Goal: Obtain resource: Obtain resource

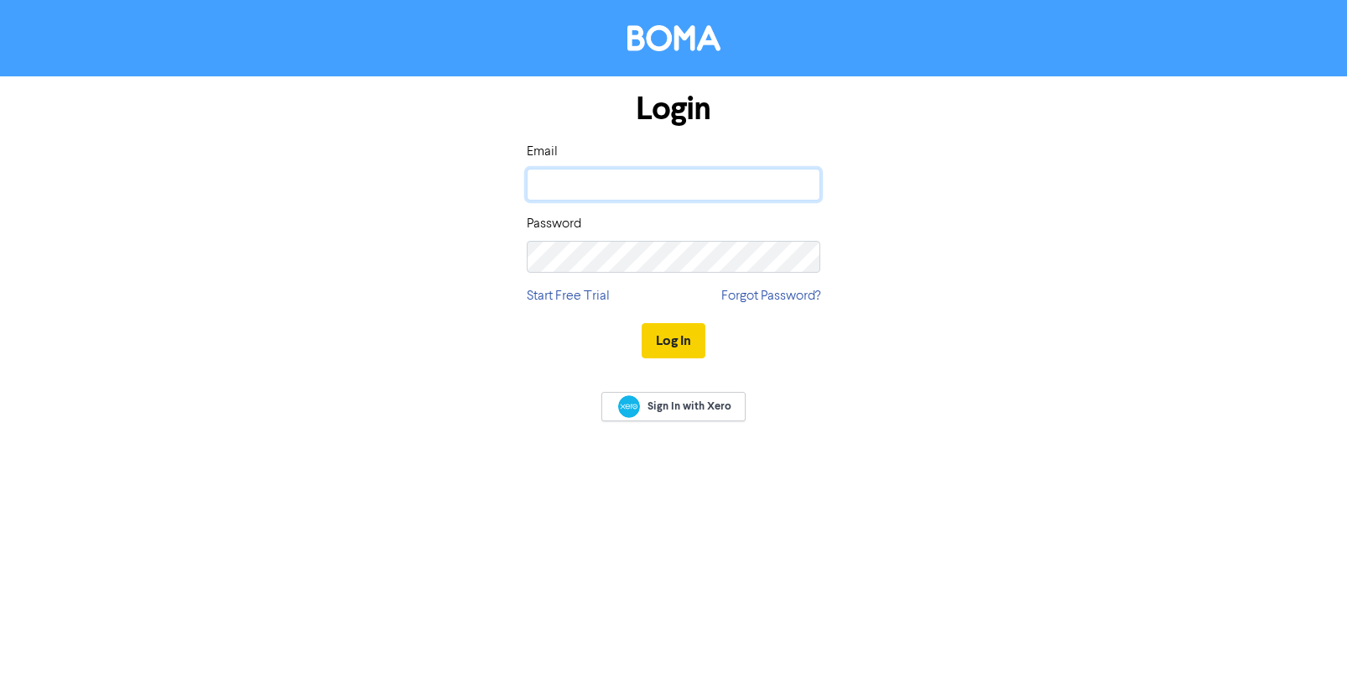
type input "[PERSON_NAME][EMAIL_ADDRESS][DOMAIN_NAME]"
click at [670, 335] on button "Log In" at bounding box center [674, 340] width 64 height 35
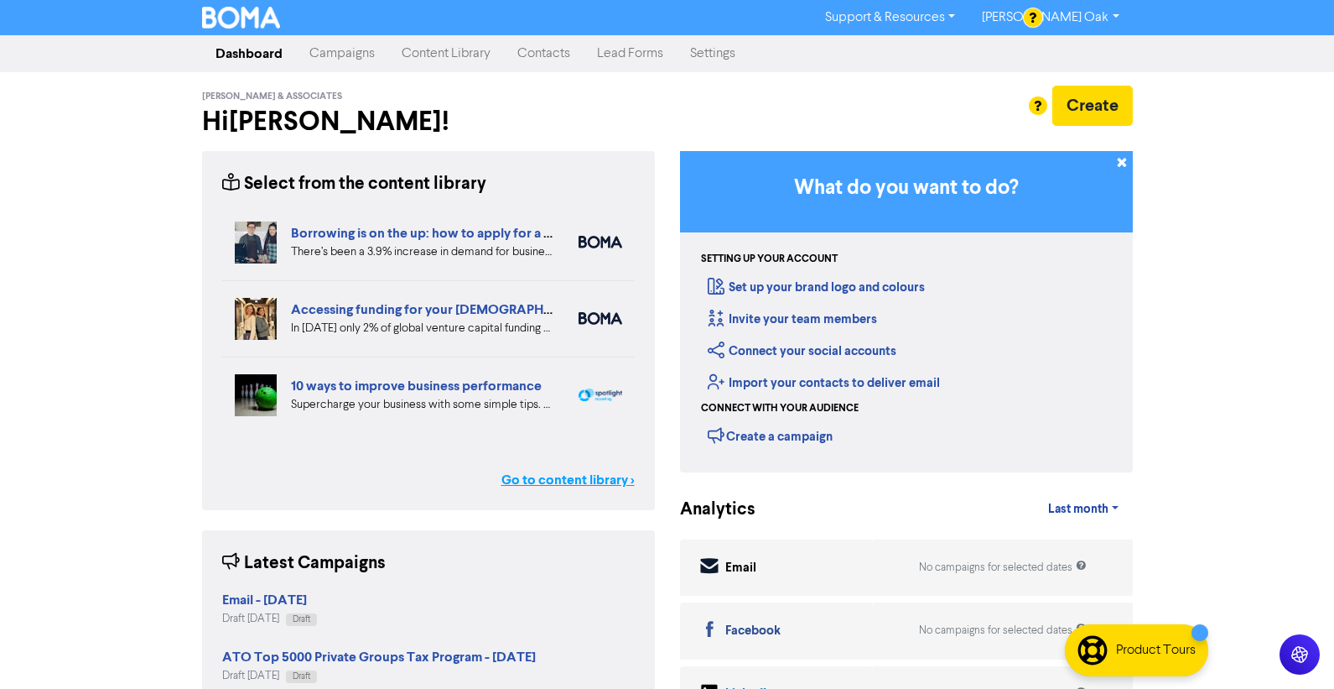
click at [547, 480] on link "Go to content library >" at bounding box center [568, 480] width 133 height 20
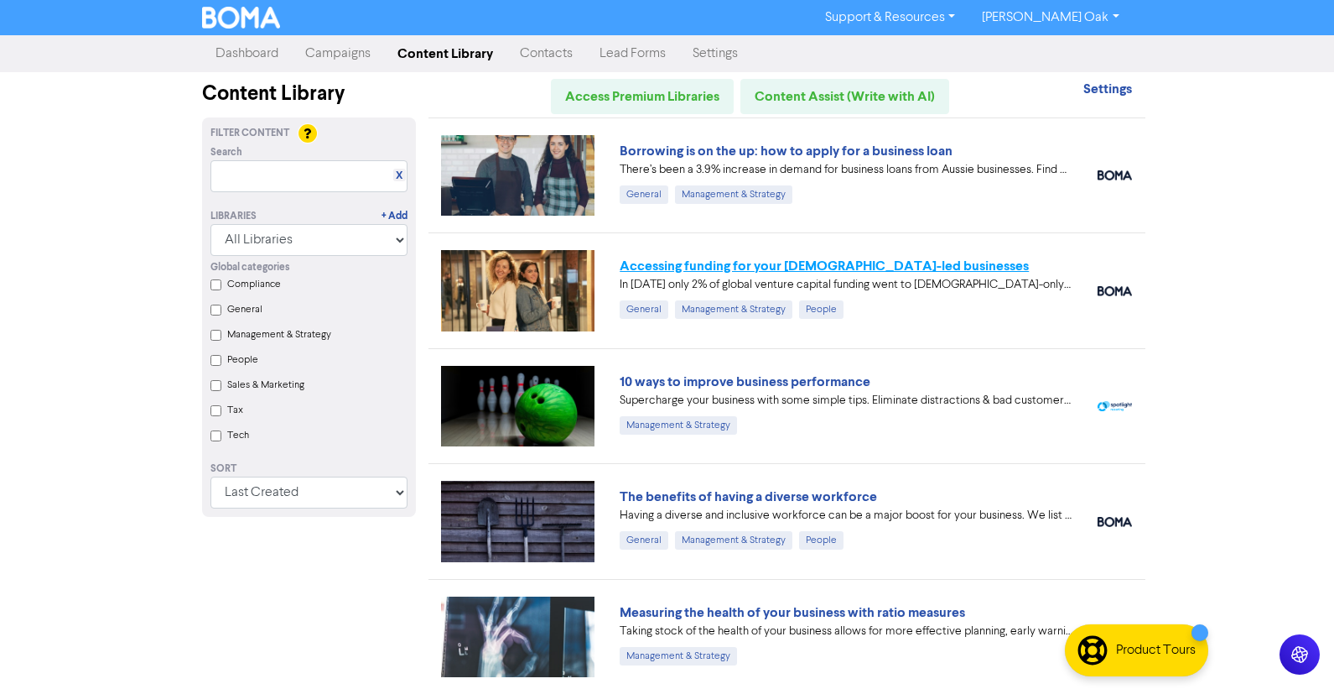
click at [707, 264] on link "Accessing funding for your [DEMOGRAPHIC_DATA]-led businesses" at bounding box center [824, 265] width 409 height 17
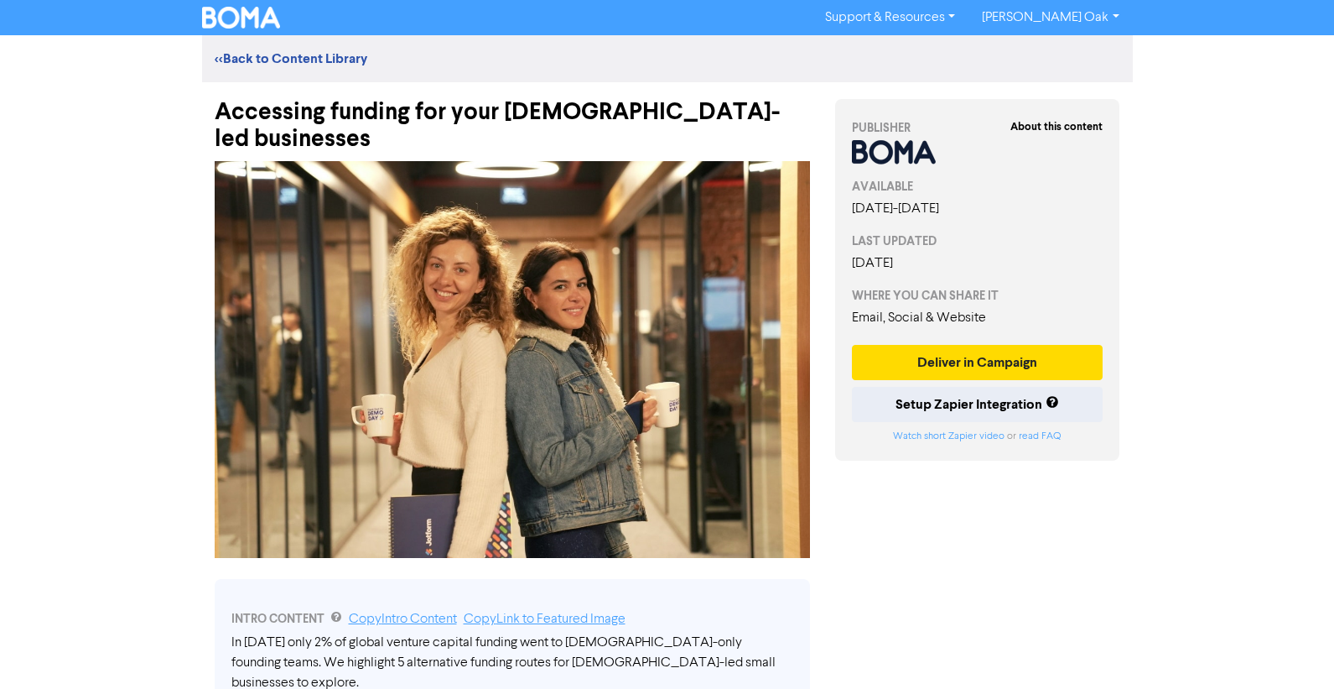
click at [635, 93] on div "Accessing funding for your [DEMOGRAPHIC_DATA]-led businesses" at bounding box center [512, 117] width 595 height 70
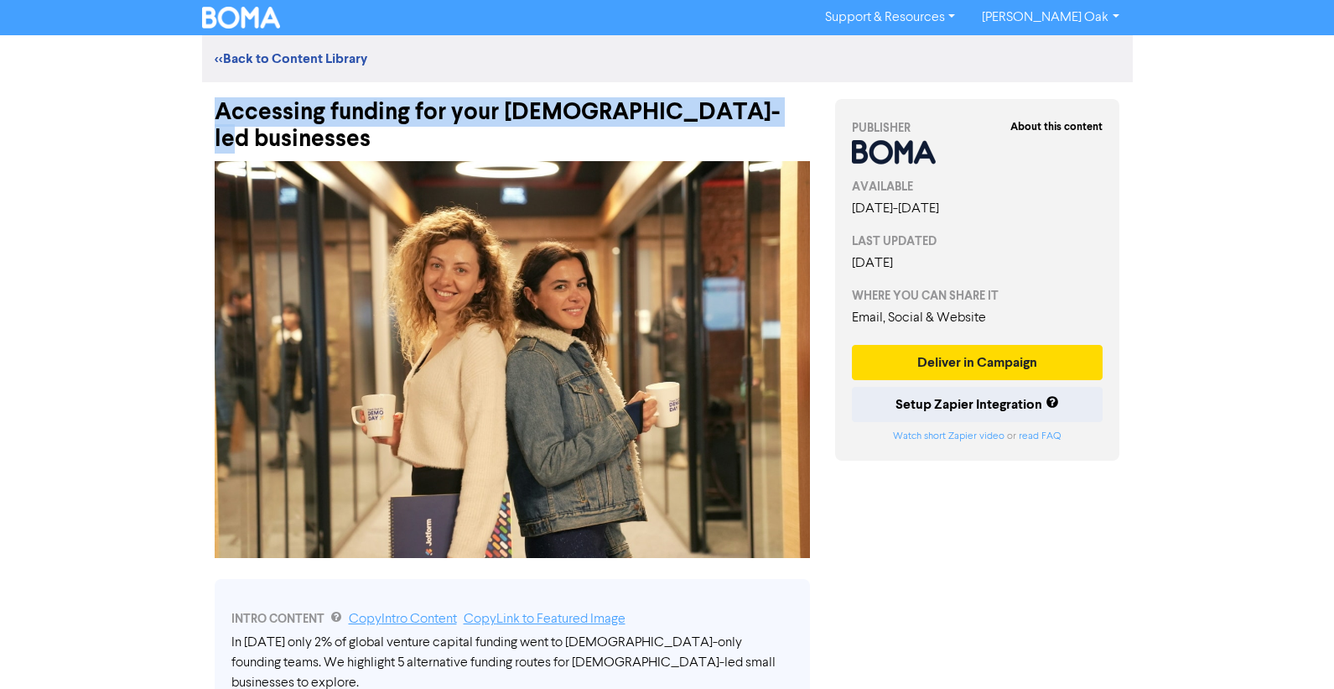
drag, startPoint x: 739, startPoint y: 109, endPoint x: 196, endPoint y: 110, distance: 542.6
copy div "Accessing funding for your [DEMOGRAPHIC_DATA]-led businesses"
click at [413, 259] on img at bounding box center [512, 359] width 595 height 397
click at [564, 314] on img at bounding box center [512, 359] width 595 height 397
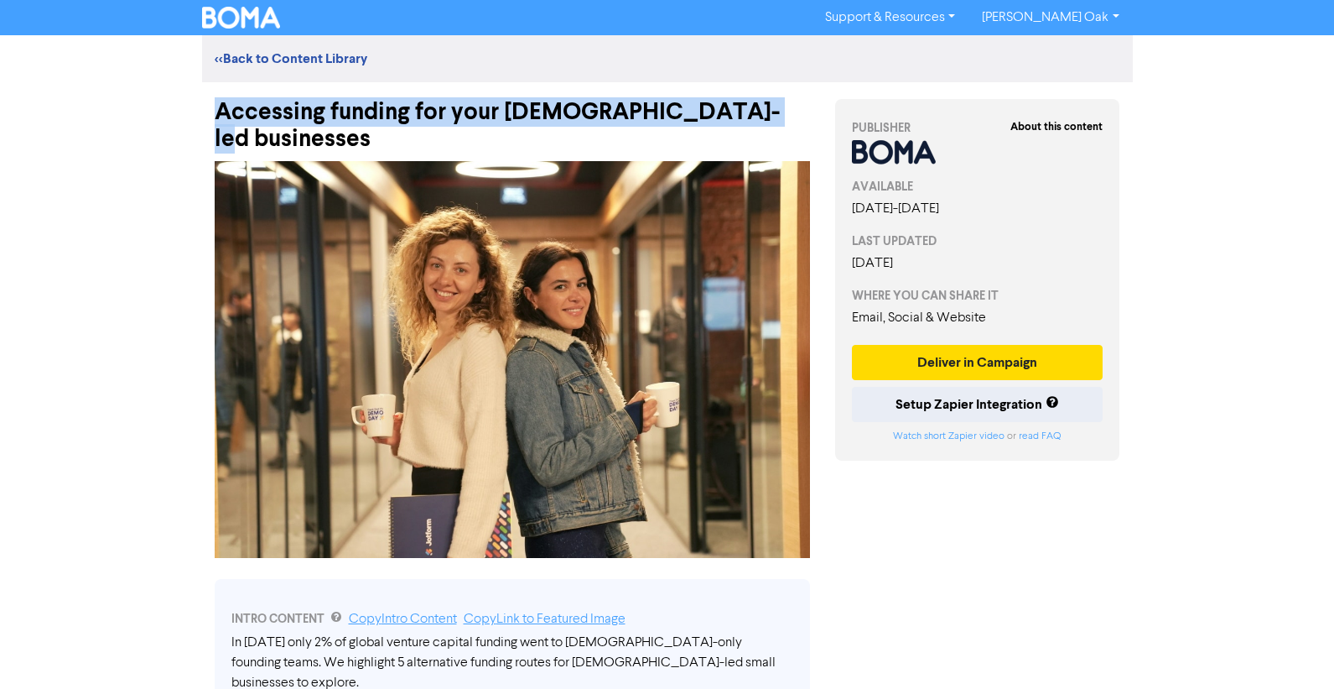
scroll to position [503, 0]
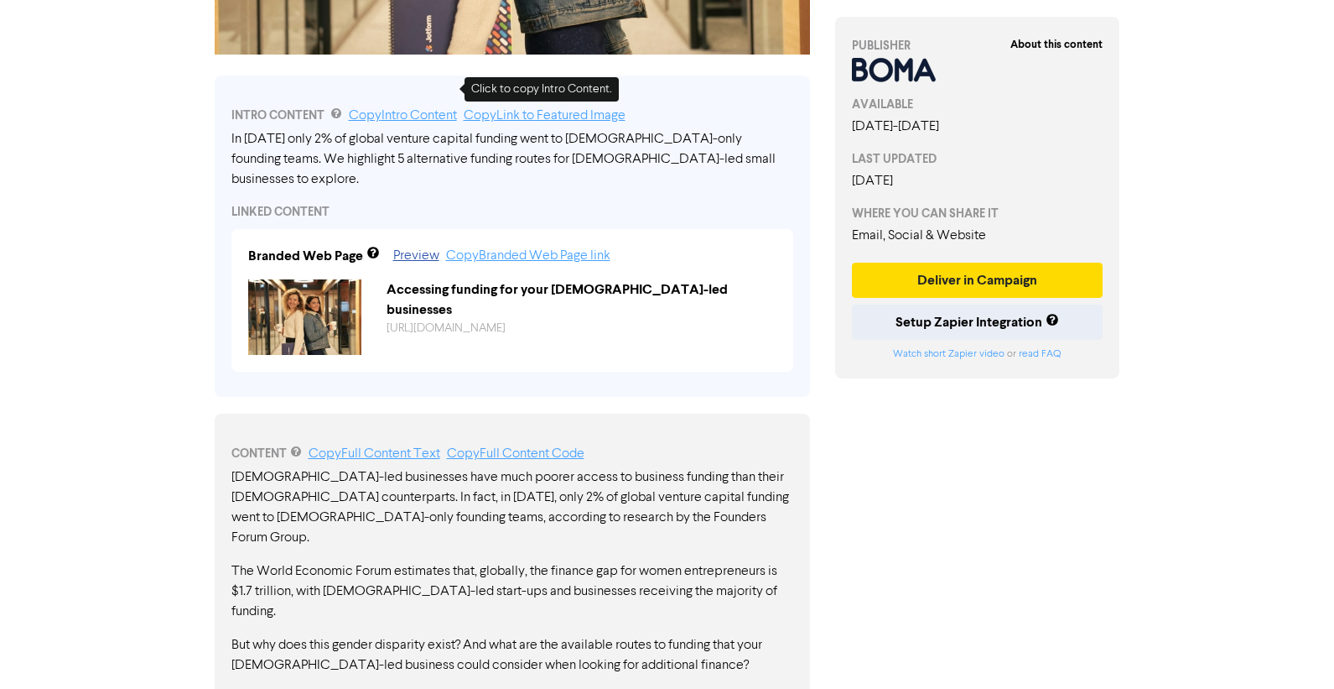
click at [393, 109] on link "Copy Intro Content" at bounding box center [403, 115] width 108 height 13
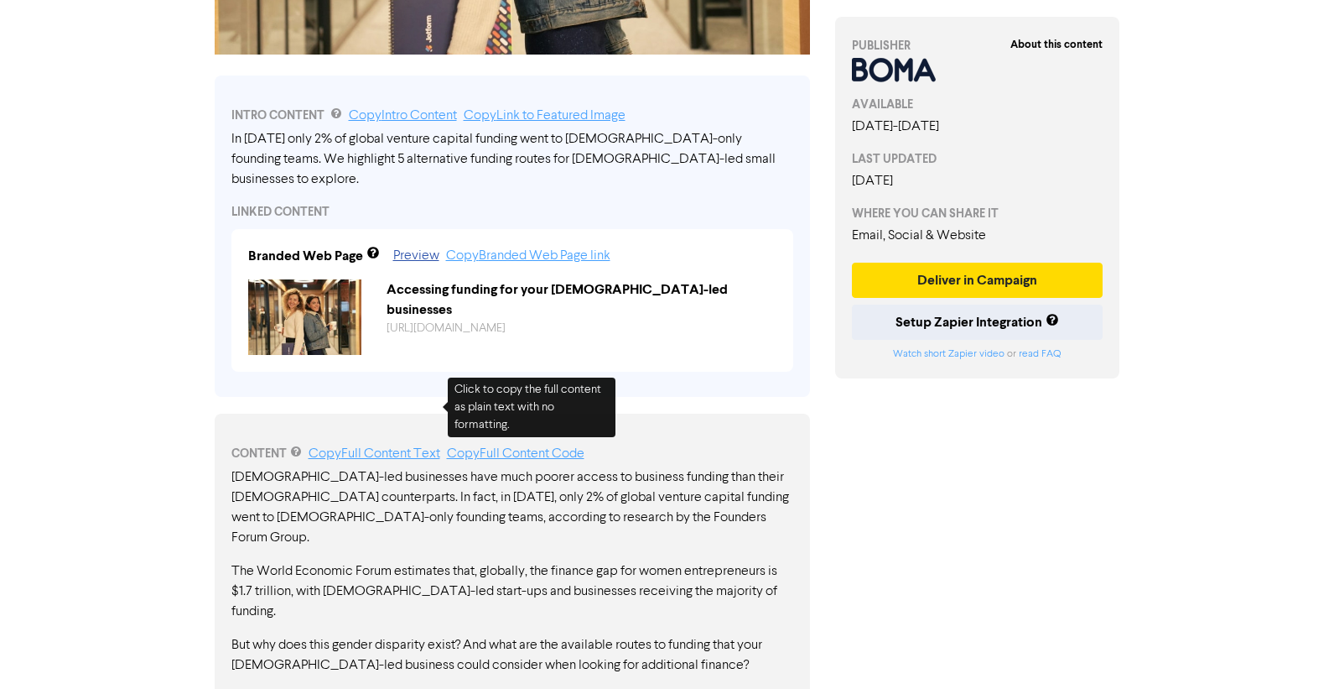
click at [347, 447] on link "Copy Full Content Text" at bounding box center [375, 453] width 132 height 13
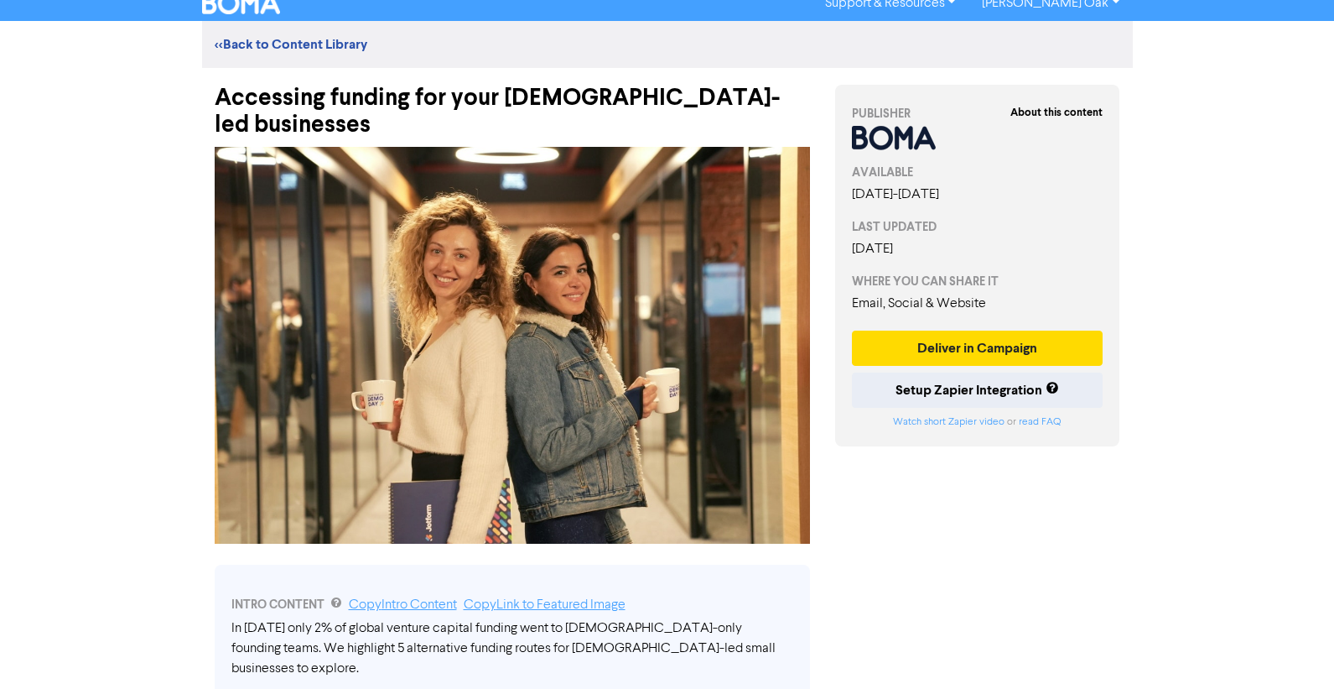
scroll to position [0, 0]
